Goal: Obtain resource: Obtain resource

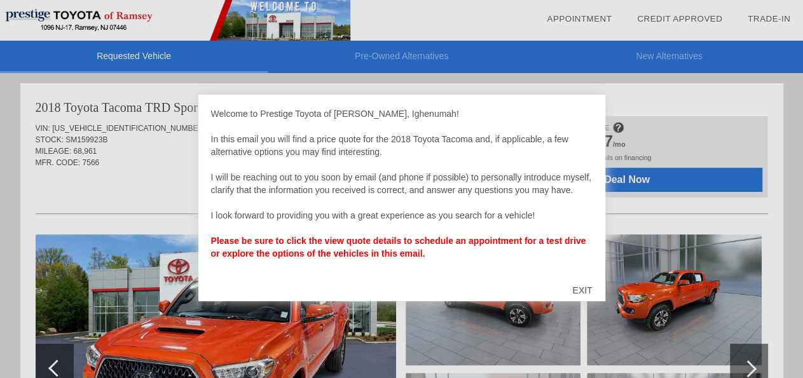
click at [334, 243] on b "Please be sure to click the view quote details to schedule an appointment for a…" at bounding box center [398, 247] width 375 height 23
click at [582, 287] on div "EXIT" at bounding box center [582, 291] width 45 height 38
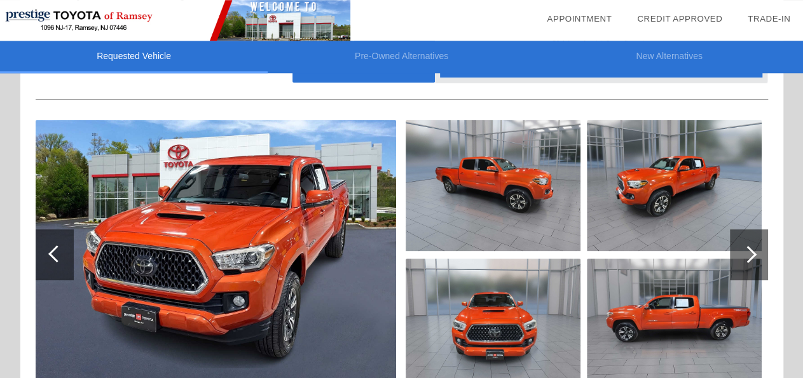
scroll to position [114, 0]
click at [474, 186] on img at bounding box center [493, 185] width 175 height 131
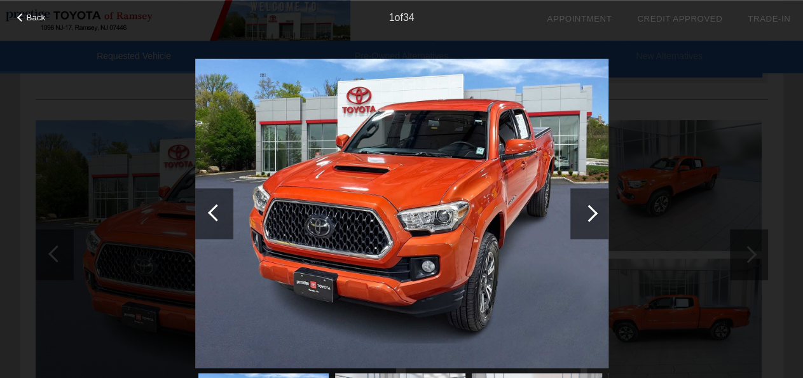
click at [582, 201] on div at bounding box center [589, 213] width 38 height 51
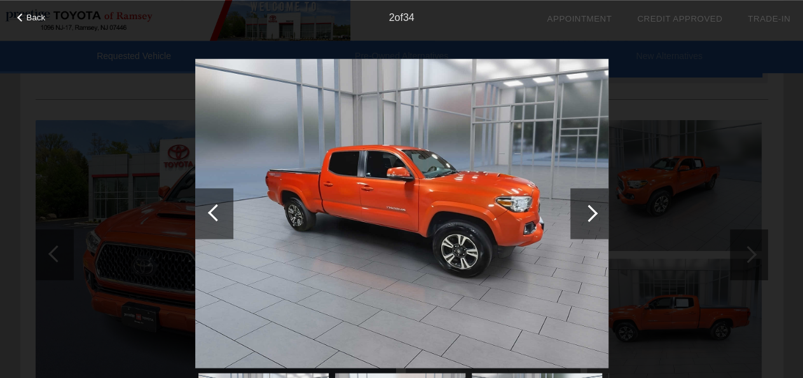
click at [582, 201] on div at bounding box center [589, 213] width 38 height 51
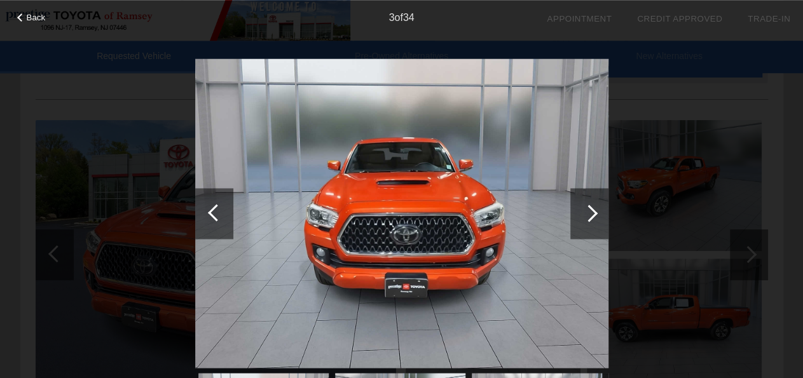
click at [582, 201] on div at bounding box center [589, 213] width 38 height 51
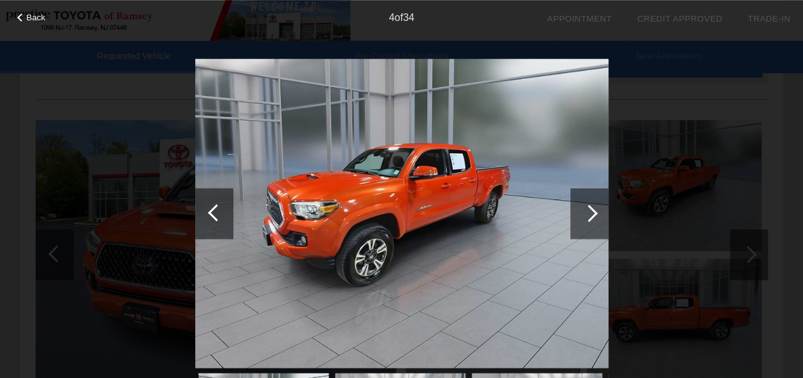
click at [582, 201] on div at bounding box center [589, 213] width 38 height 51
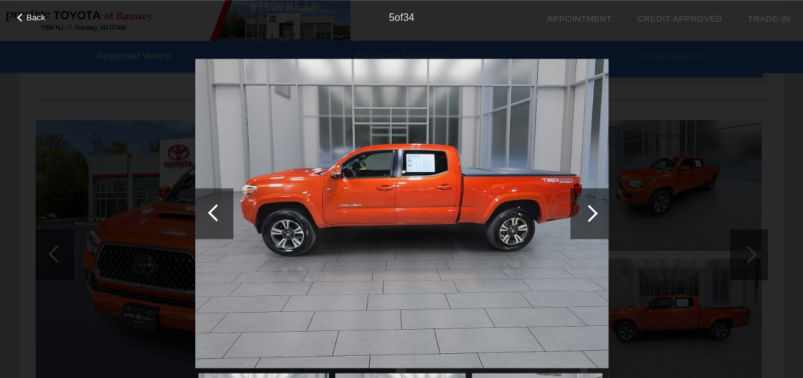
click at [582, 201] on div at bounding box center [589, 213] width 38 height 51
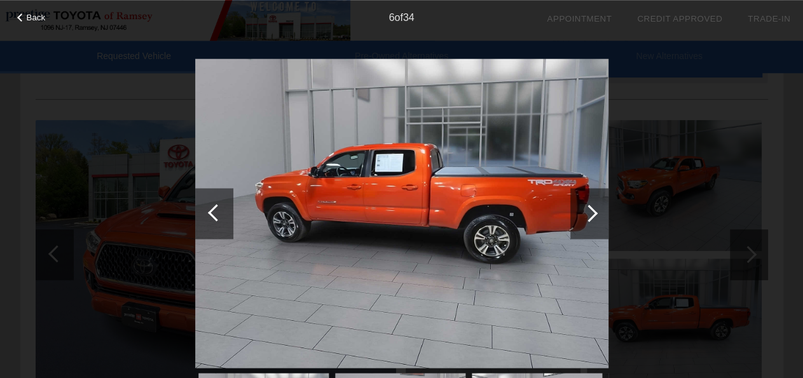
click at [582, 201] on div at bounding box center [589, 213] width 38 height 51
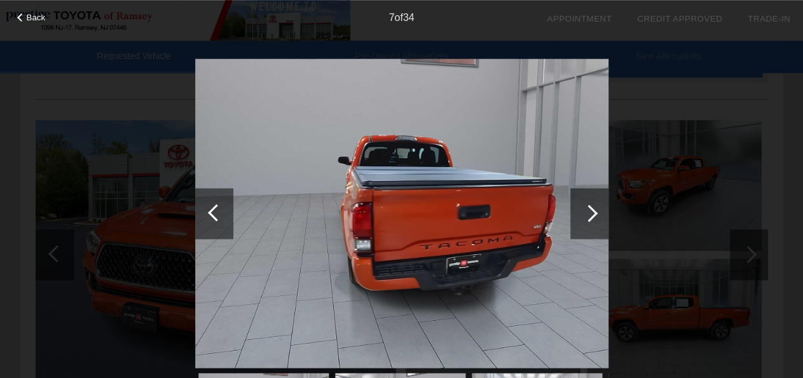
click at [582, 201] on div at bounding box center [589, 213] width 38 height 51
